Goal: Task Accomplishment & Management: Manage account settings

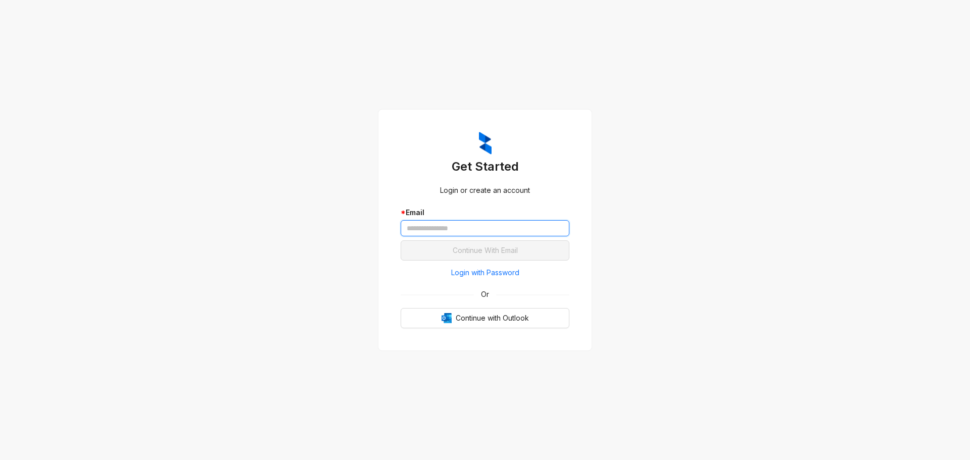
click at [433, 232] on input "text" at bounding box center [484, 228] width 169 height 16
type input "**********"
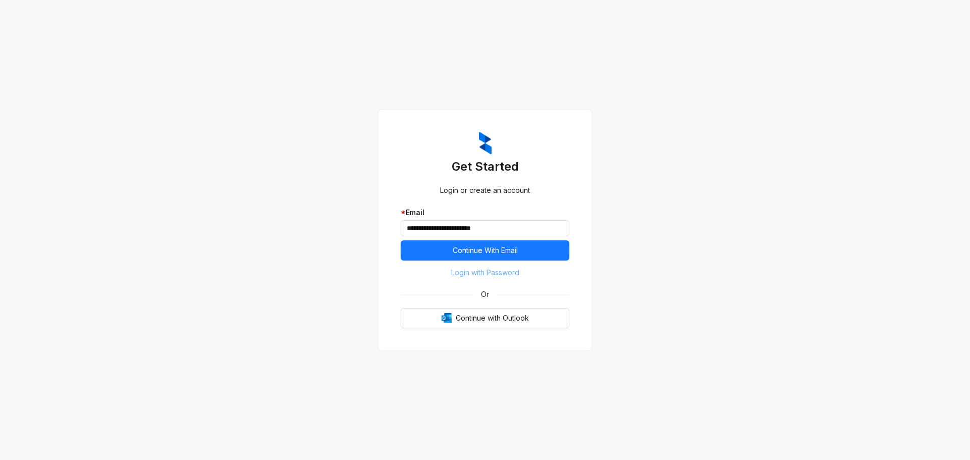
click at [498, 275] on span "Login with Password" at bounding box center [485, 272] width 68 height 11
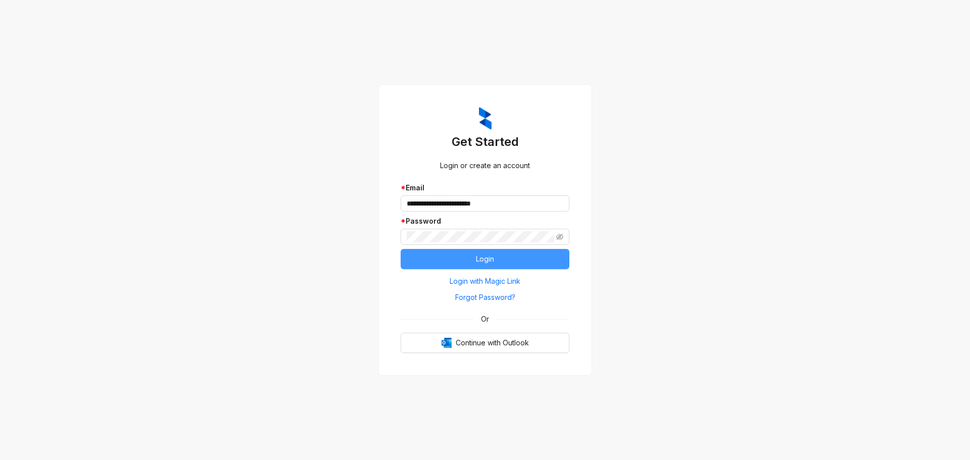
click at [471, 258] on button "Login" at bounding box center [484, 259] width 169 height 20
click at [483, 261] on span "Login" at bounding box center [485, 258] width 18 height 11
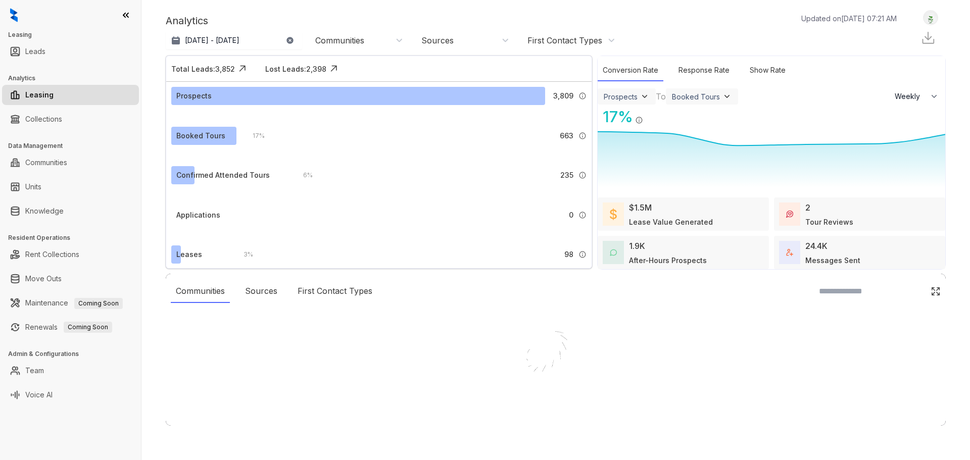
select select "******"
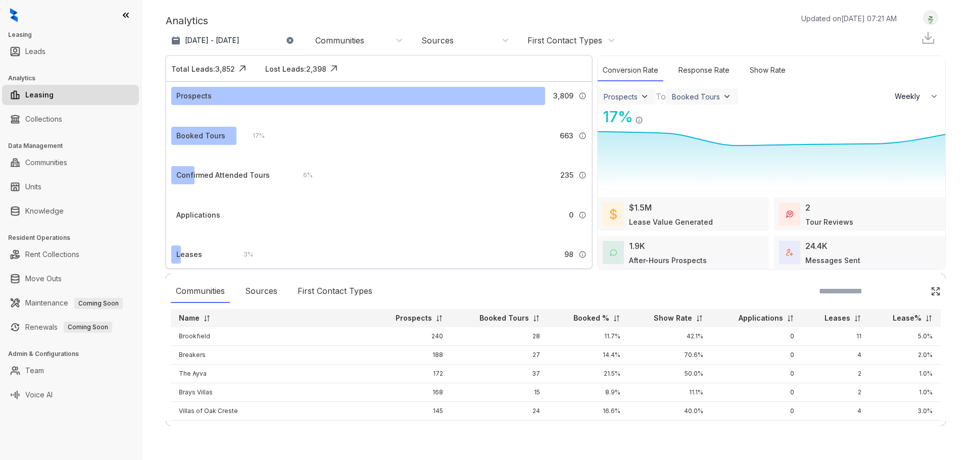
click at [381, 39] on div "Communities" at bounding box center [359, 40] width 88 height 11
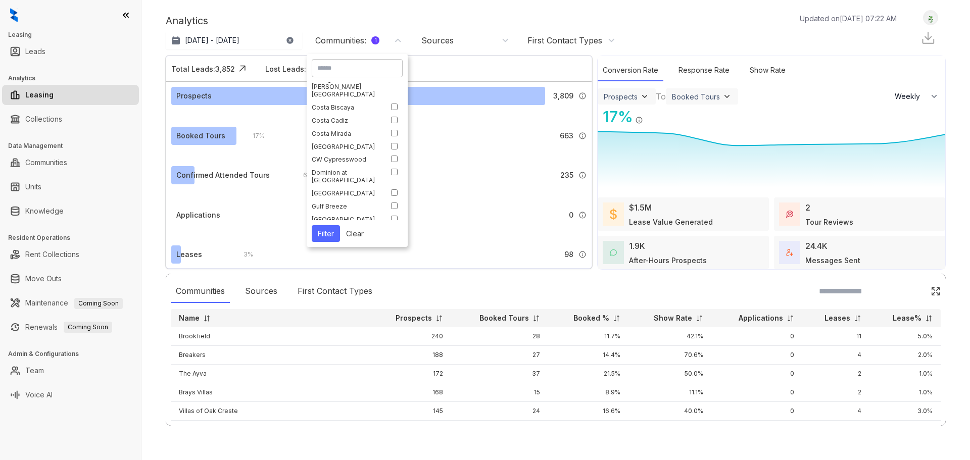
scroll to position [101, 0]
click at [331, 234] on button "Filter" at bounding box center [326, 233] width 28 height 17
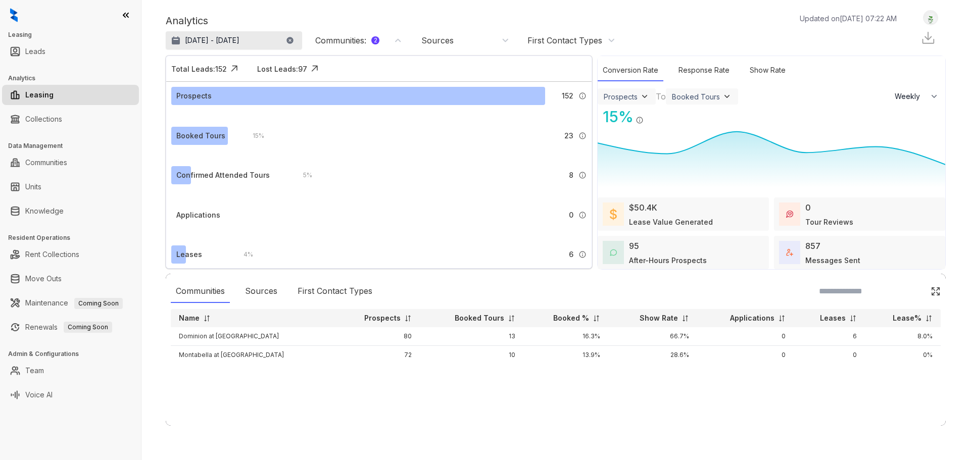
click at [279, 44] on button "[DATE] - [DATE]" at bounding box center [234, 40] width 136 height 18
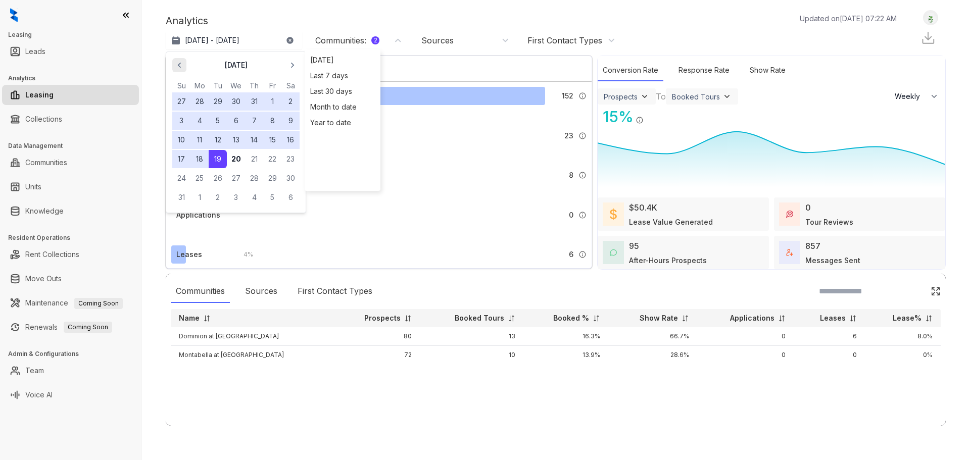
click at [181, 65] on icon "button" at bounding box center [179, 65] width 10 height 10
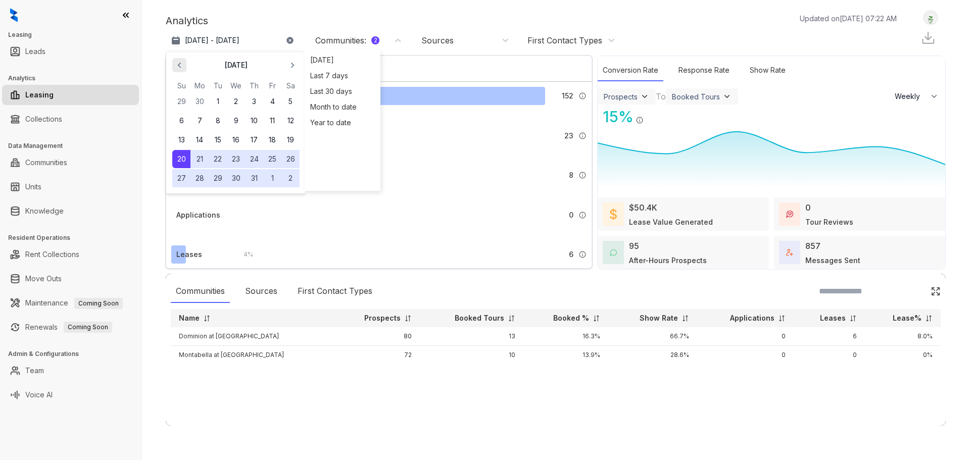
click at [181, 65] on icon "button" at bounding box center [179, 65] width 10 height 10
click at [222, 158] on button "24" at bounding box center [218, 159] width 18 height 18
click at [296, 68] on icon "button" at bounding box center [292, 65] width 10 height 10
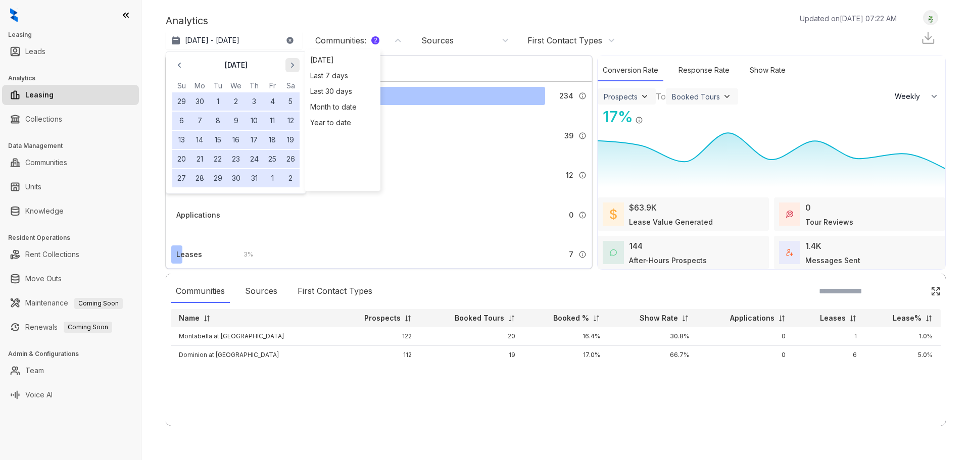
click at [296, 68] on icon "button" at bounding box center [292, 65] width 10 height 10
click at [221, 158] on button "19" at bounding box center [218, 159] width 18 height 18
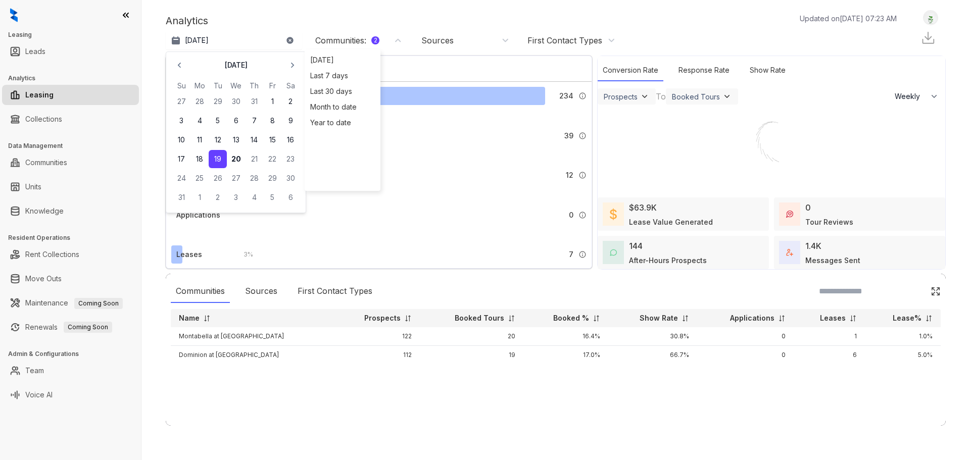
click at [387, 221] on div "0 Applications submitted by leads who [PERSON_NAME] engaged with." at bounding box center [414, 215] width 344 height 18
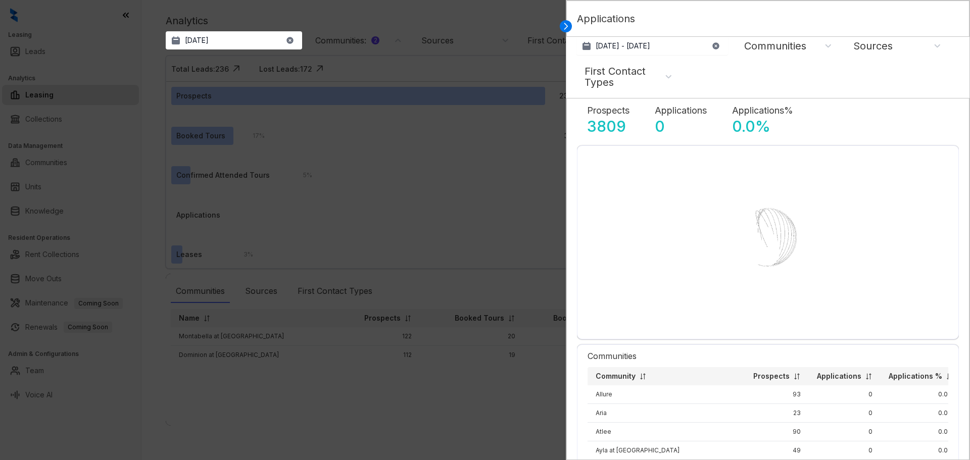
select select "******"
click at [720, 45] on button "[DATE] - [DATE]" at bounding box center [651, 46] width 151 height 18
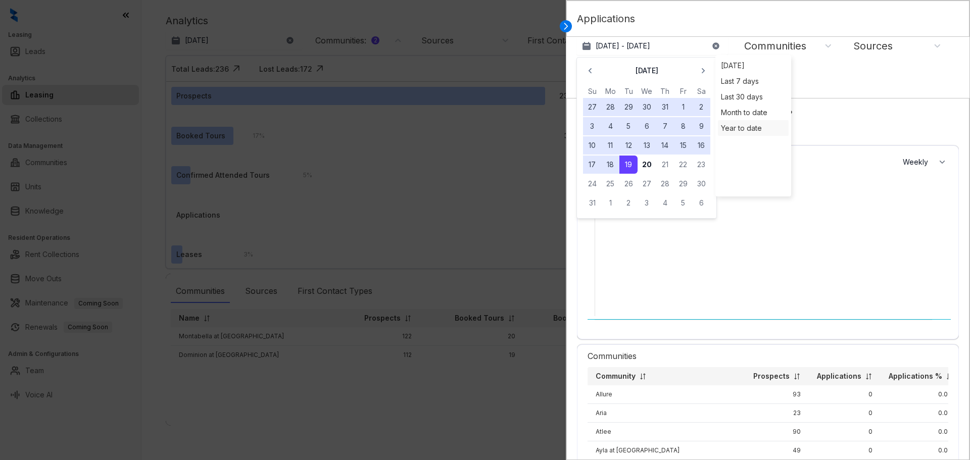
click at [745, 128] on div "Year to date" at bounding box center [753, 128] width 71 height 16
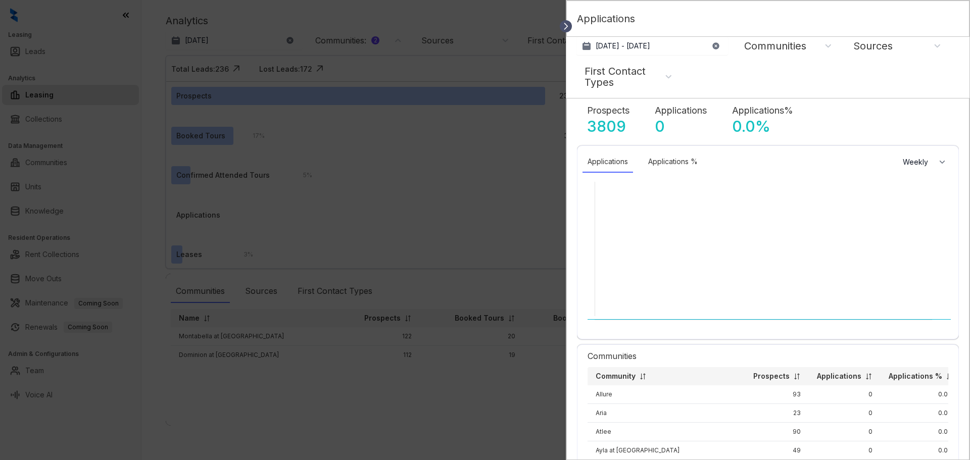
click at [565, 25] on icon at bounding box center [565, 26] width 10 height 10
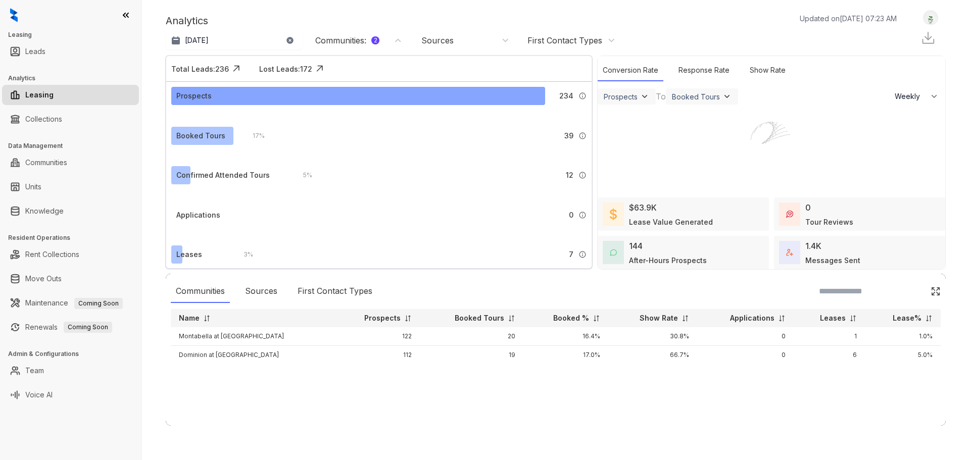
select select "******"
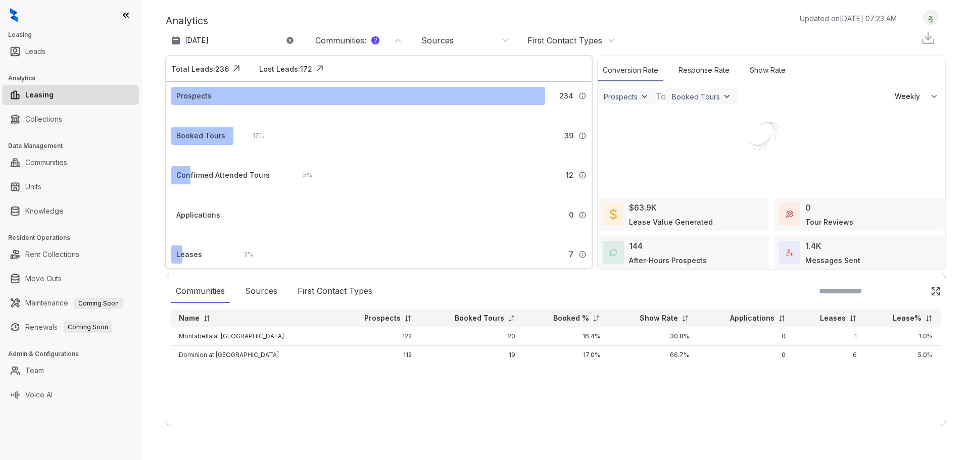
click at [289, 44] on button "button" at bounding box center [290, 40] width 8 height 18
click at [244, 41] on button "Select range" at bounding box center [234, 40] width 136 height 18
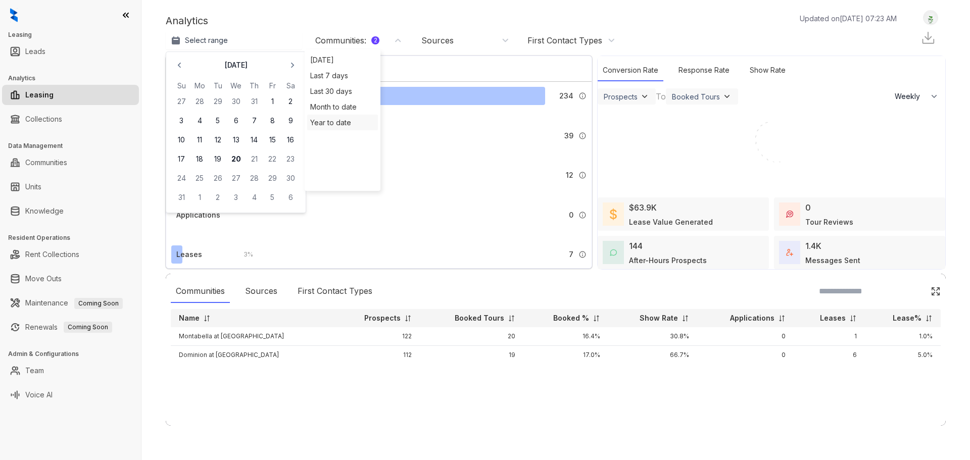
click at [328, 125] on div "Year to date" at bounding box center [342, 123] width 71 height 16
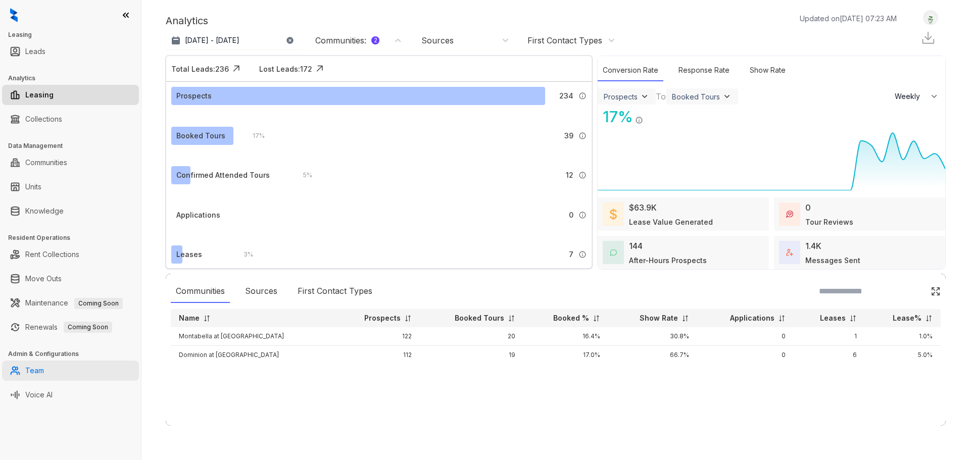
click at [34, 377] on link "Team" at bounding box center [34, 371] width 19 height 20
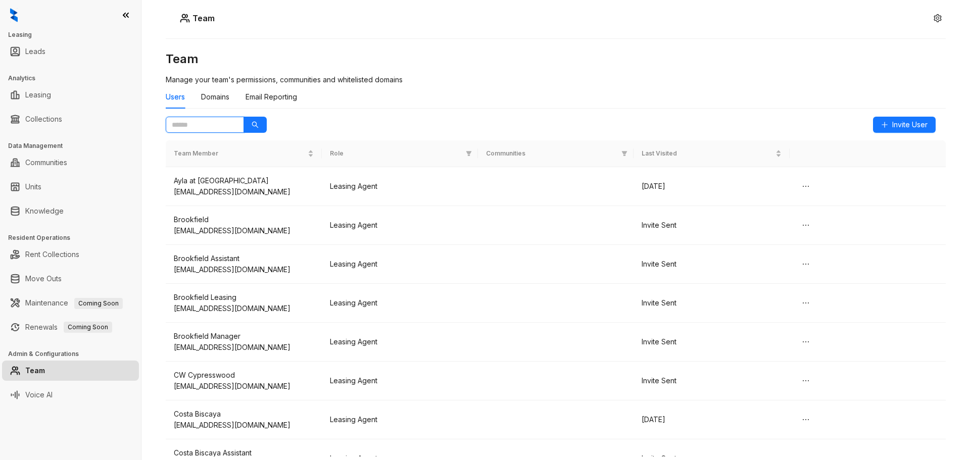
click at [212, 127] on input "text" at bounding box center [201, 124] width 58 height 11
click at [258, 121] on icon "search" at bounding box center [254, 124] width 7 height 7
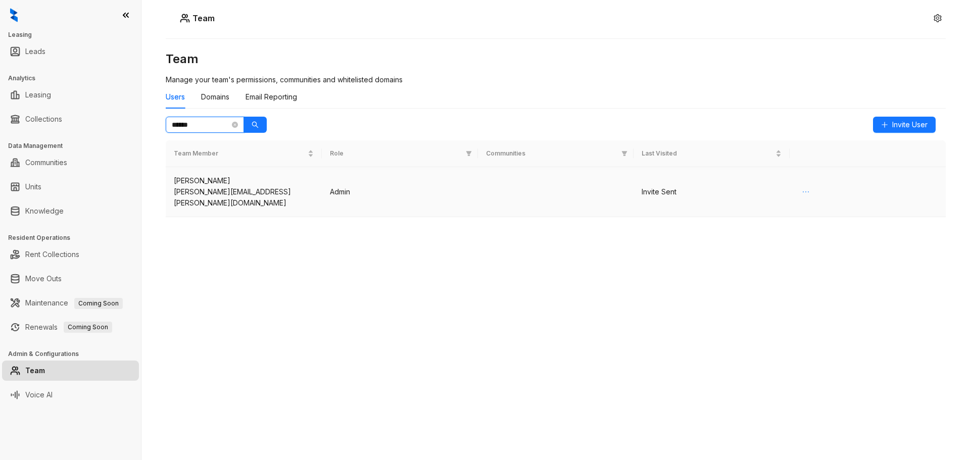
type input "******"
click at [799, 185] on button "button" at bounding box center [805, 192] width 16 height 16
click at [656, 186] on div "Invite Sent" at bounding box center [711, 191] width 140 height 11
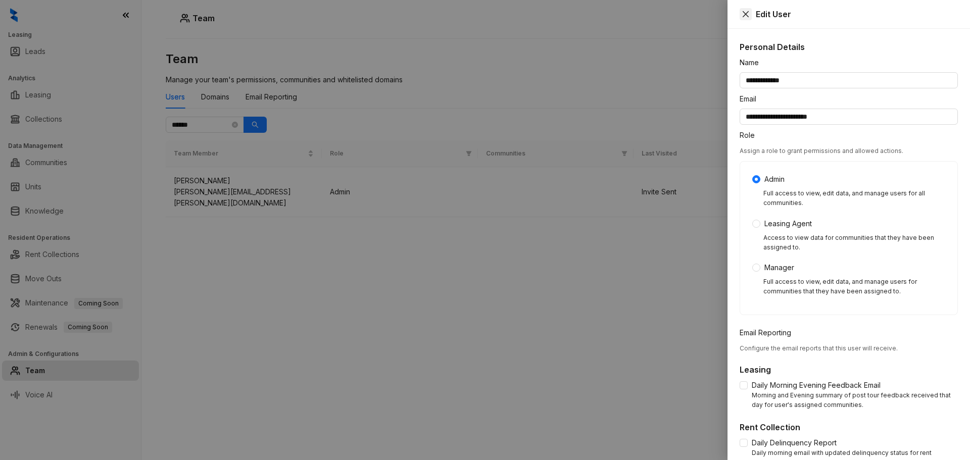
click at [746, 14] on icon "close" at bounding box center [745, 14] width 6 height 6
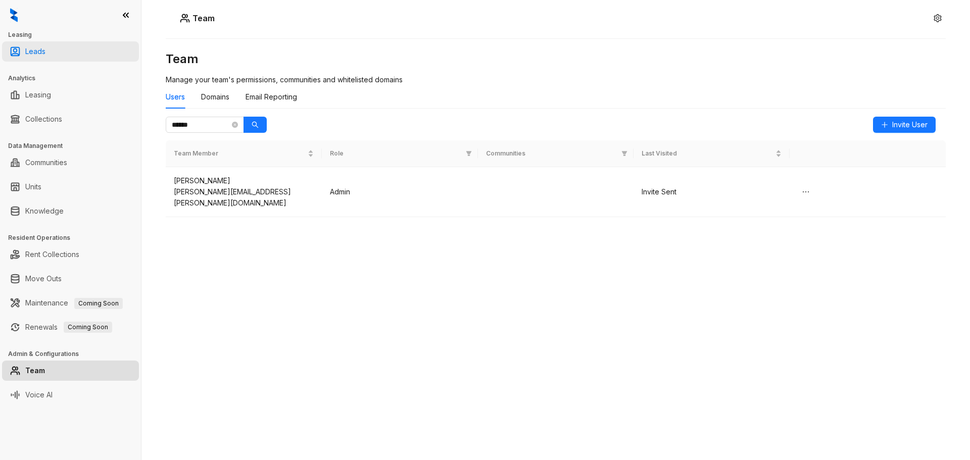
click at [45, 54] on link "Leads" at bounding box center [35, 51] width 20 height 20
click at [51, 98] on link "Leasing" at bounding box center [38, 95] width 26 height 20
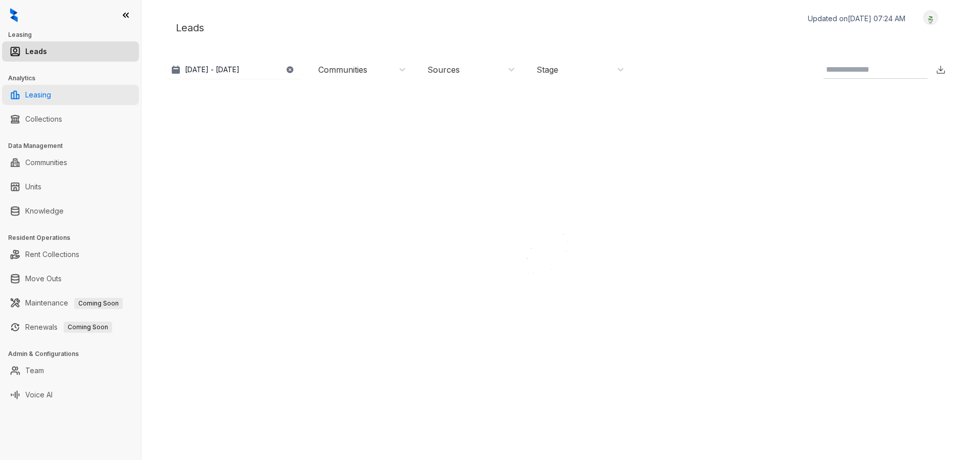
select select "******"
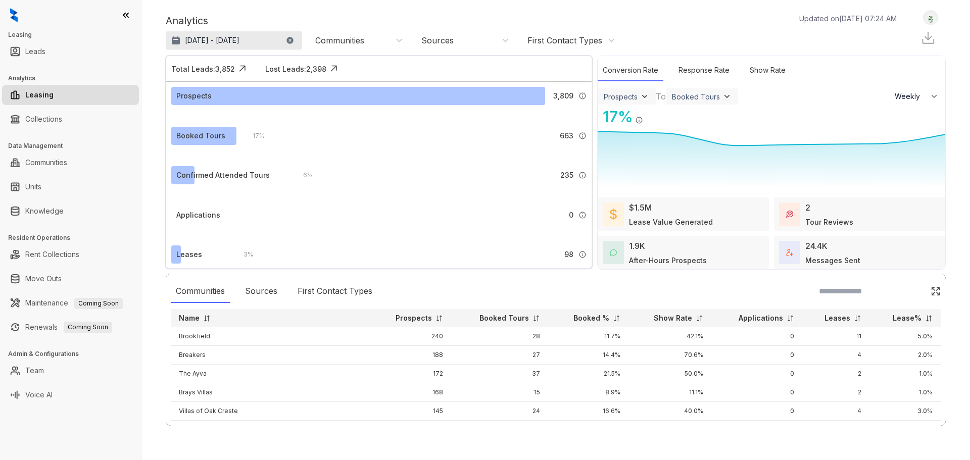
click at [285, 39] on button "[DATE] - [DATE]" at bounding box center [234, 40] width 136 height 18
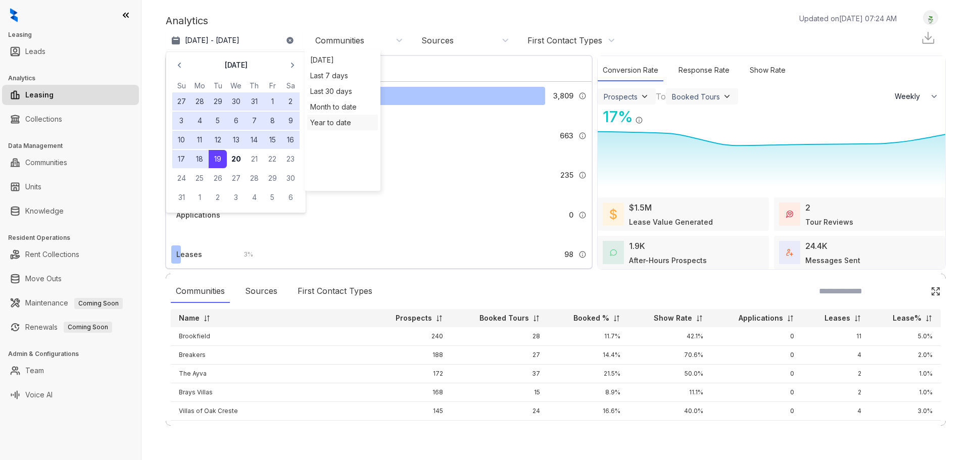
click at [324, 123] on div "Year to date" at bounding box center [342, 123] width 71 height 16
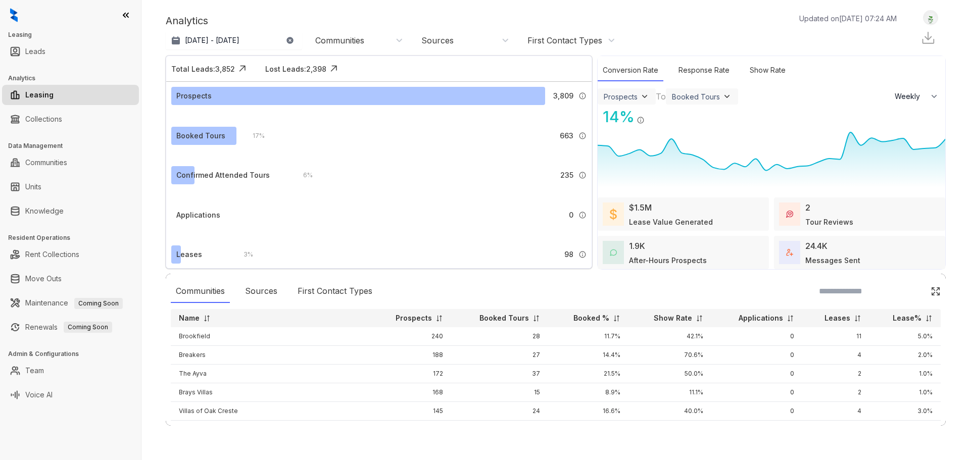
click at [380, 44] on div "Communities" at bounding box center [359, 40] width 88 height 11
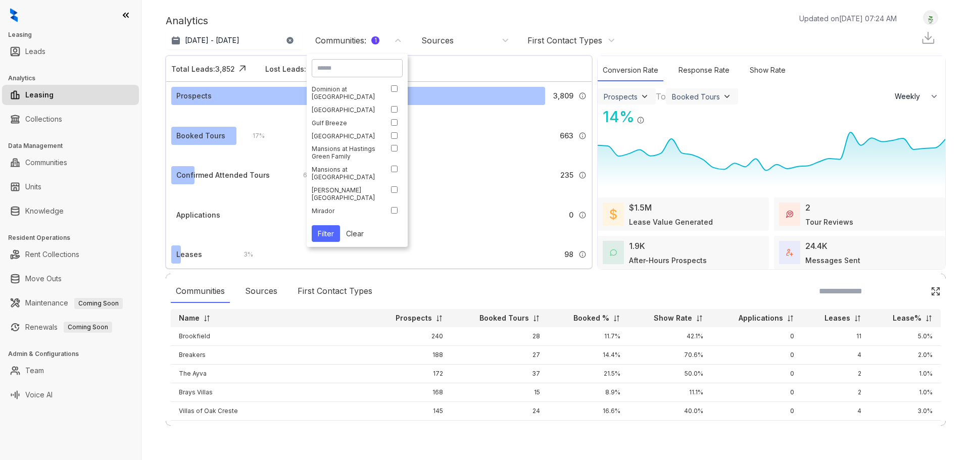
scroll to position [252, 0]
click at [337, 230] on button "Filter" at bounding box center [326, 233] width 28 height 17
